Goal: Transaction & Acquisition: Purchase product/service

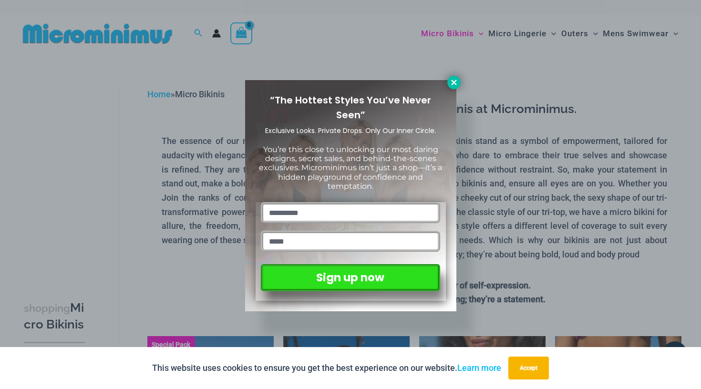
click at [454, 79] on icon at bounding box center [454, 82] width 9 height 9
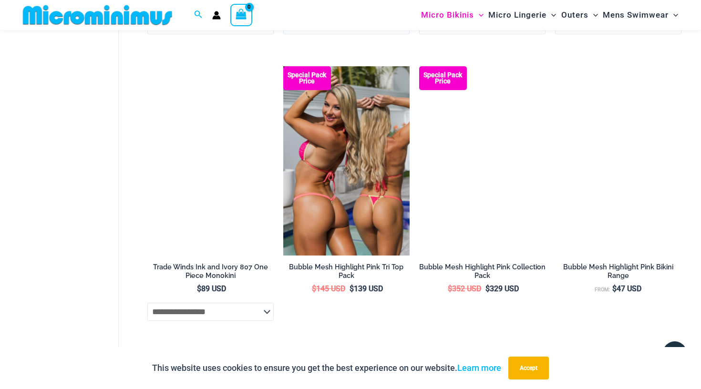
scroll to position [1124, 0]
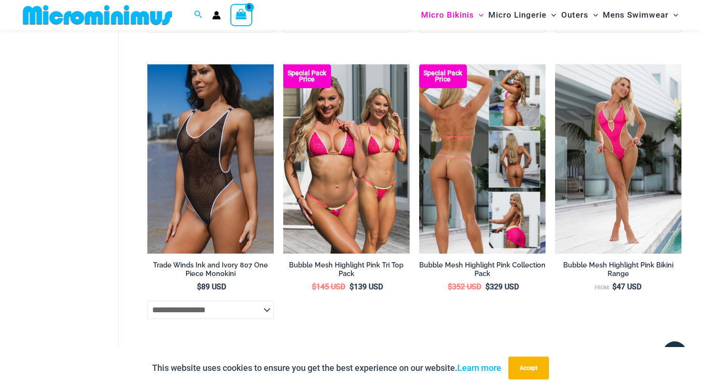
click at [459, 140] on img at bounding box center [482, 159] width 126 height 190
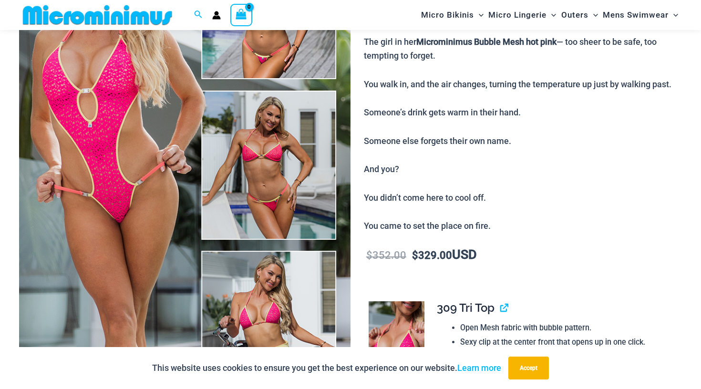
scroll to position [147, 0]
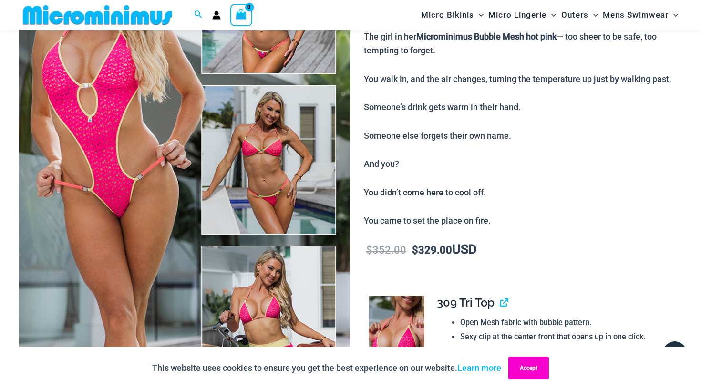
click at [527, 371] on button "Accept" at bounding box center [528, 368] width 41 height 23
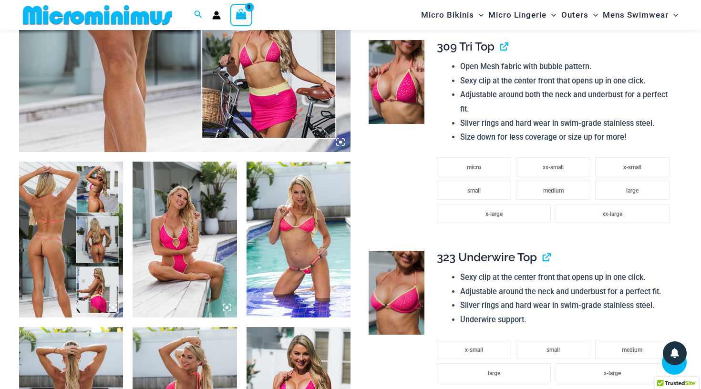
scroll to position [404, 0]
click at [228, 309] on icon at bounding box center [227, 307] width 9 height 9
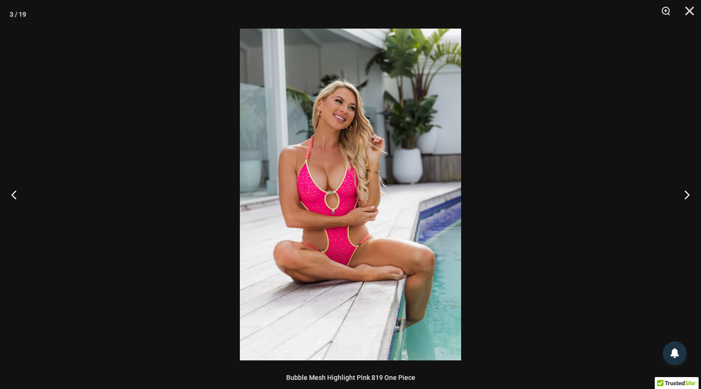
click at [323, 242] on img at bounding box center [350, 195] width 221 height 332
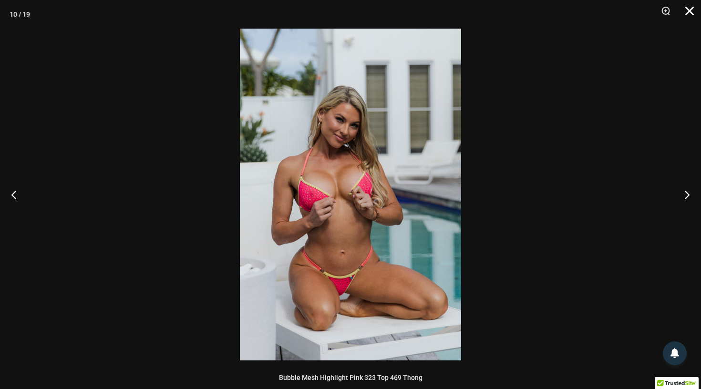
click at [684, 12] on button "Close" at bounding box center [686, 14] width 24 height 29
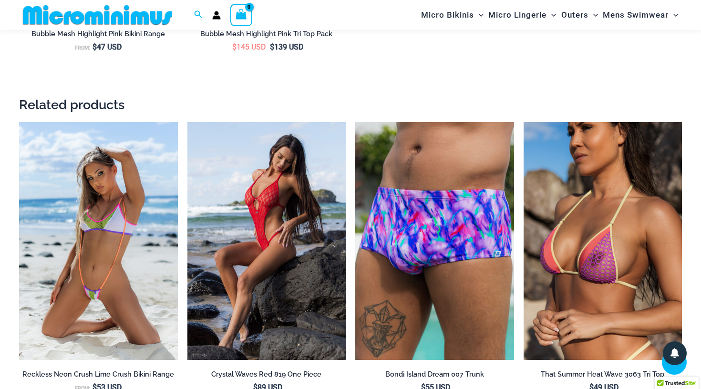
scroll to position [2246, 0]
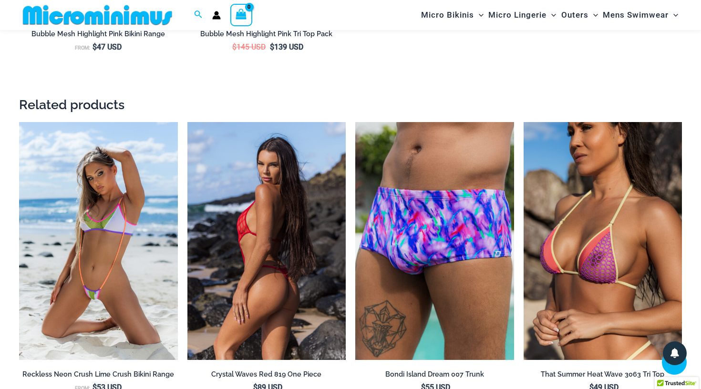
click at [264, 194] on img at bounding box center [266, 241] width 159 height 238
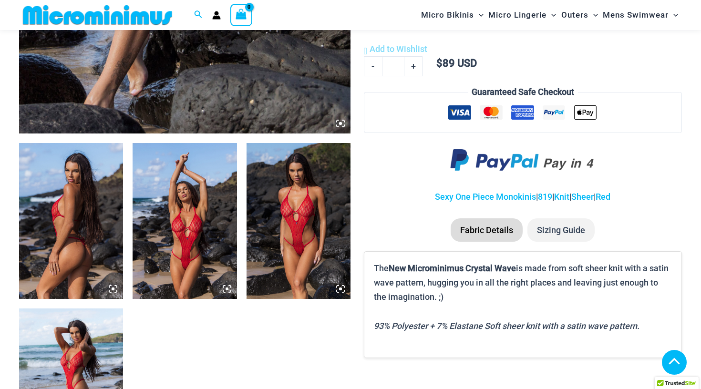
scroll to position [456, 0]
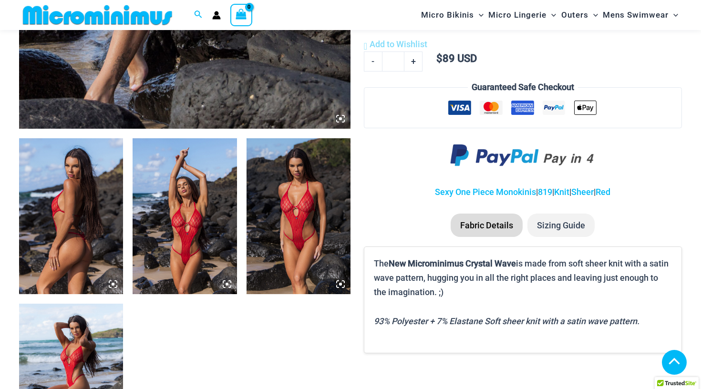
click at [211, 212] on img at bounding box center [185, 216] width 104 height 156
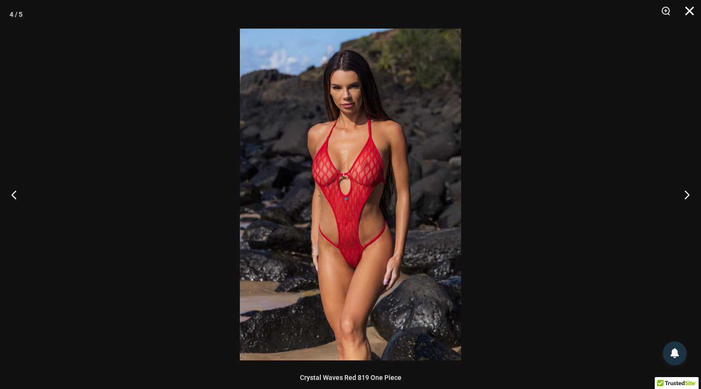
click at [692, 11] on button "Close" at bounding box center [686, 14] width 24 height 29
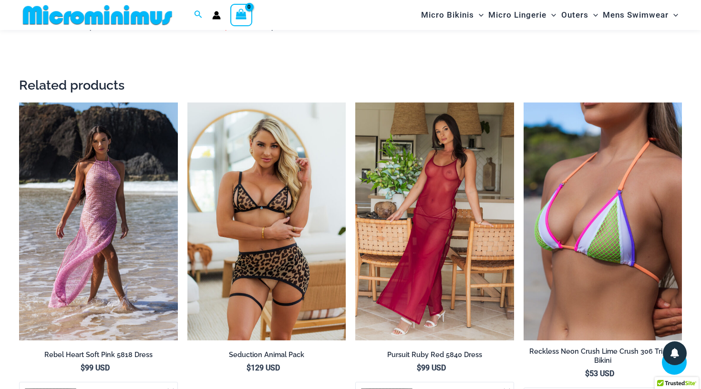
scroll to position [1558, 0]
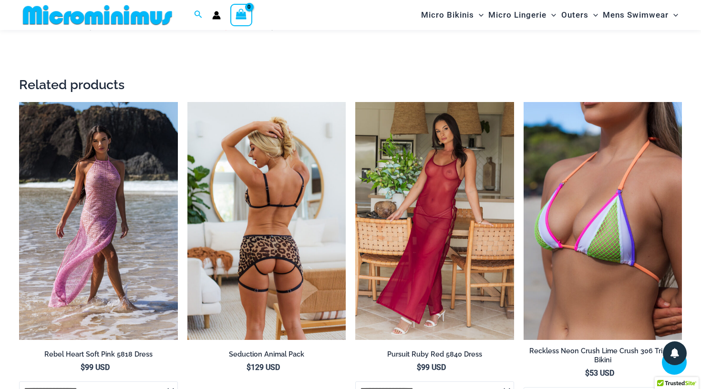
click at [283, 217] on img at bounding box center [266, 221] width 159 height 238
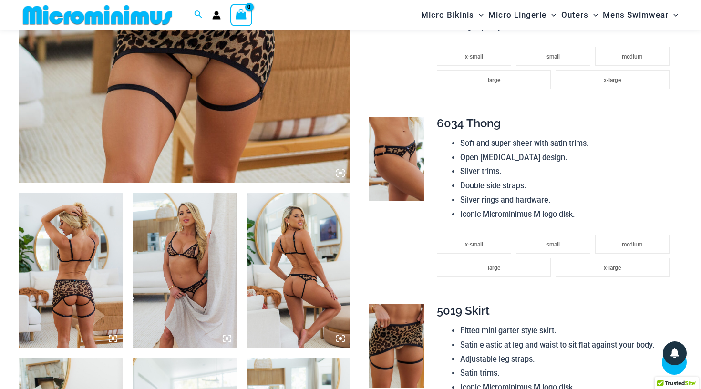
scroll to position [401, 0]
click at [184, 238] on img at bounding box center [185, 271] width 104 height 156
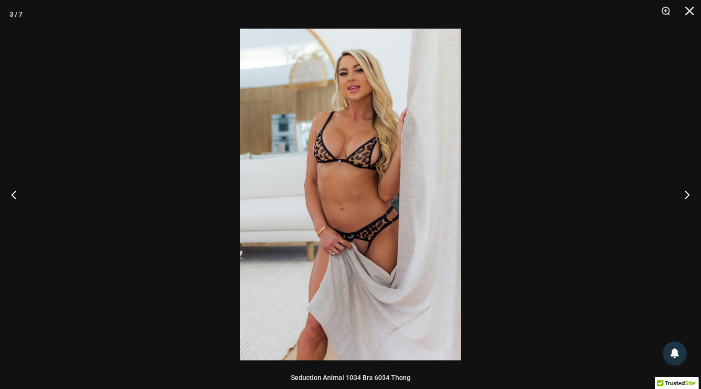
click at [335, 204] on img at bounding box center [350, 195] width 221 height 332
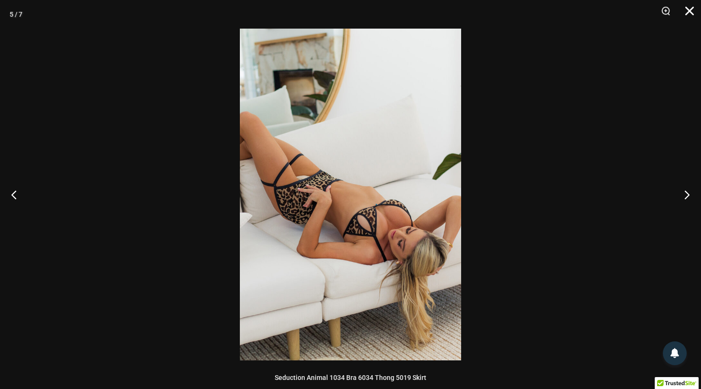
click at [691, 13] on button "Close" at bounding box center [686, 14] width 24 height 29
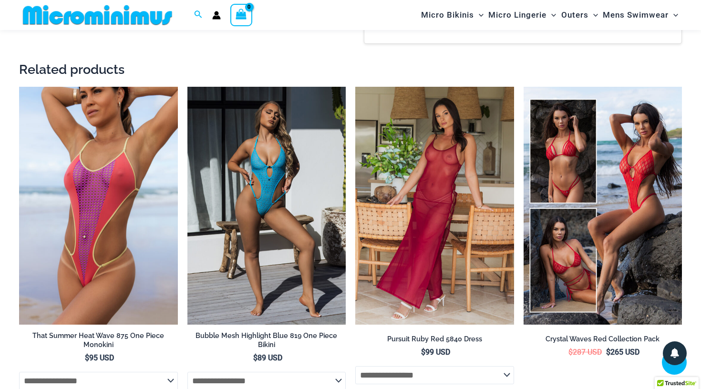
scroll to position [1310, 0]
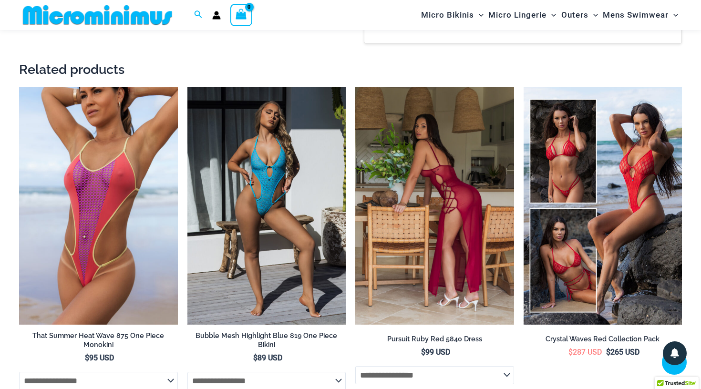
click at [451, 157] on img at bounding box center [434, 206] width 159 height 238
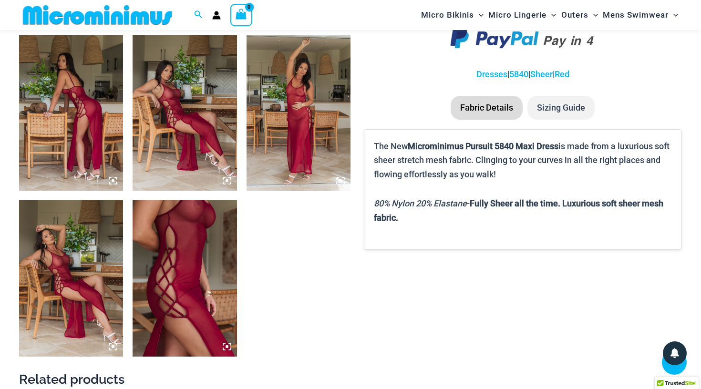
scroll to position [562, 0]
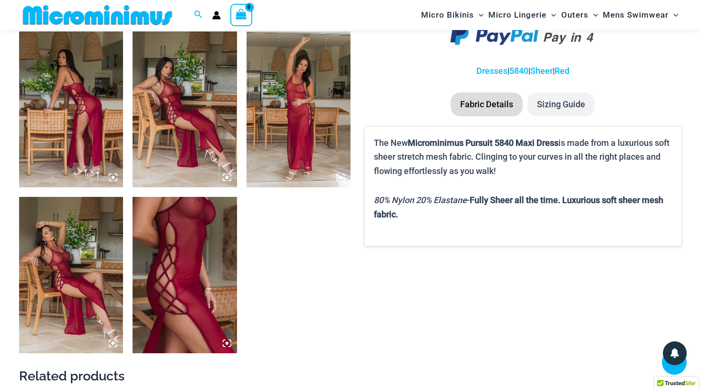
click at [228, 230] on img at bounding box center [185, 275] width 104 height 156
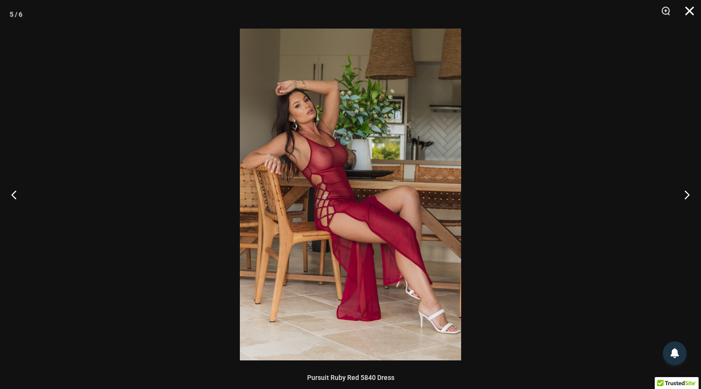
click at [686, 13] on button "Close" at bounding box center [686, 14] width 24 height 29
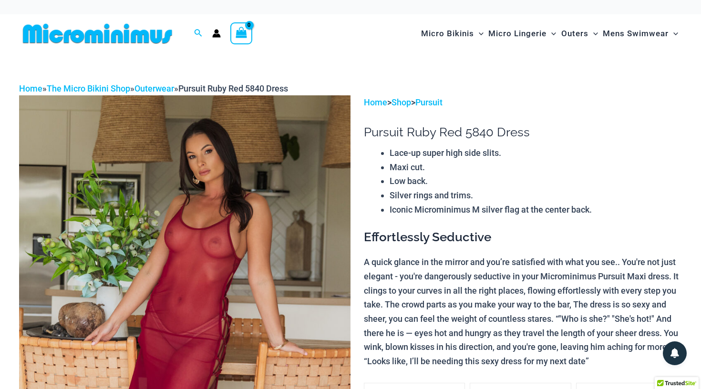
scroll to position [0, 0]
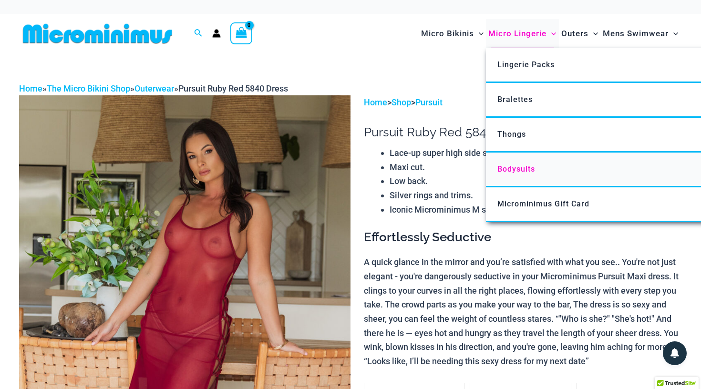
click at [524, 166] on span "Bodysuits" at bounding box center [517, 169] width 38 height 9
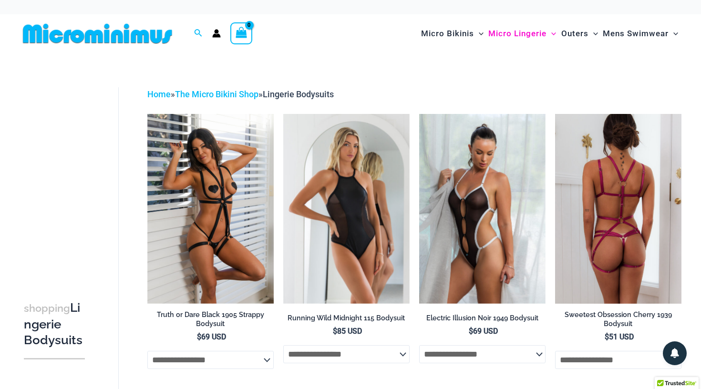
click at [594, 181] on img at bounding box center [618, 209] width 126 height 190
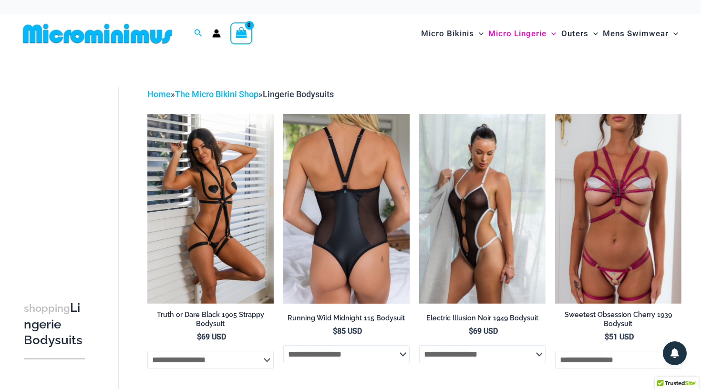
click at [349, 205] on img at bounding box center [346, 209] width 126 height 190
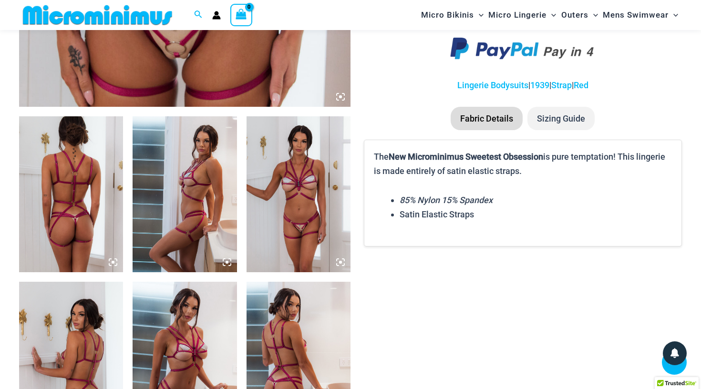
scroll to position [477, 0]
click at [64, 177] on img at bounding box center [71, 194] width 104 height 156
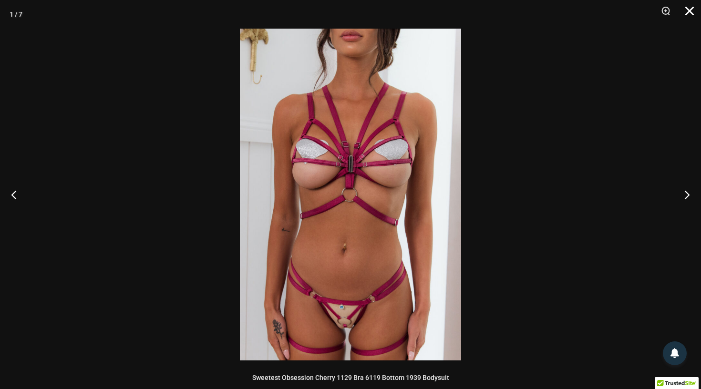
click at [693, 12] on button "Close" at bounding box center [686, 14] width 24 height 29
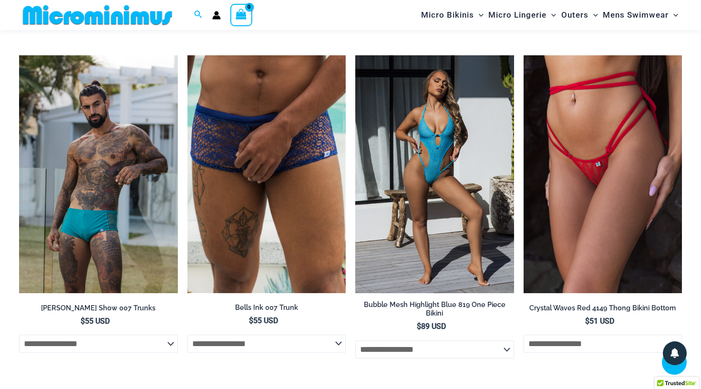
scroll to position [2241, 0]
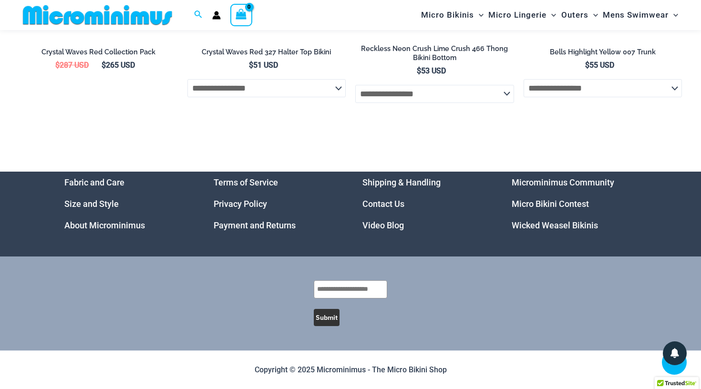
scroll to position [3193, 0]
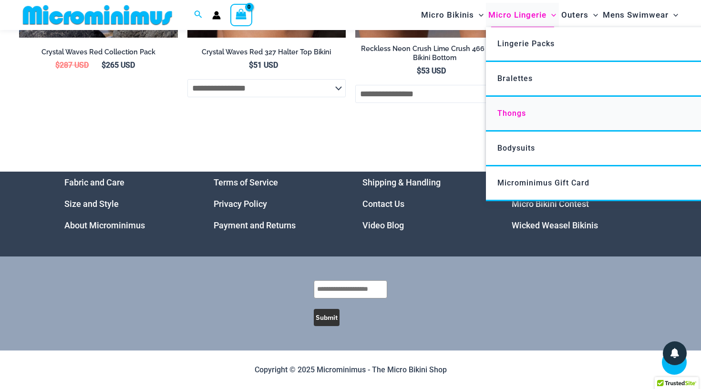
click at [527, 110] on link "Thongs" at bounding box center [628, 114] width 284 height 35
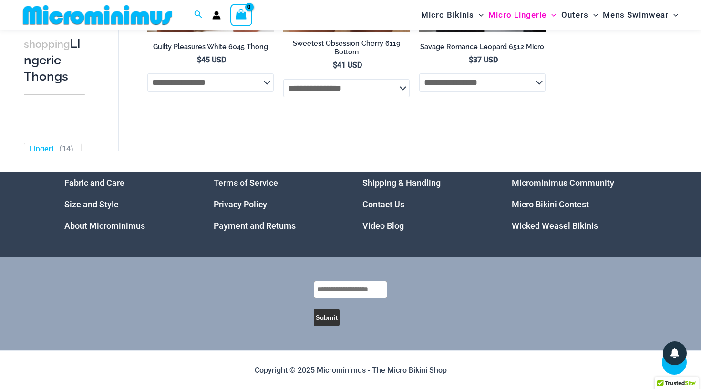
scroll to position [1114, 0]
click at [134, 16] on img at bounding box center [97, 14] width 157 height 21
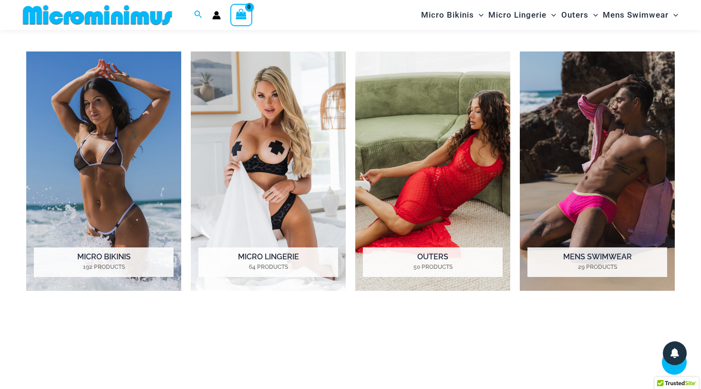
scroll to position [716, 0]
